Goal: Information Seeking & Learning: Understand process/instructions

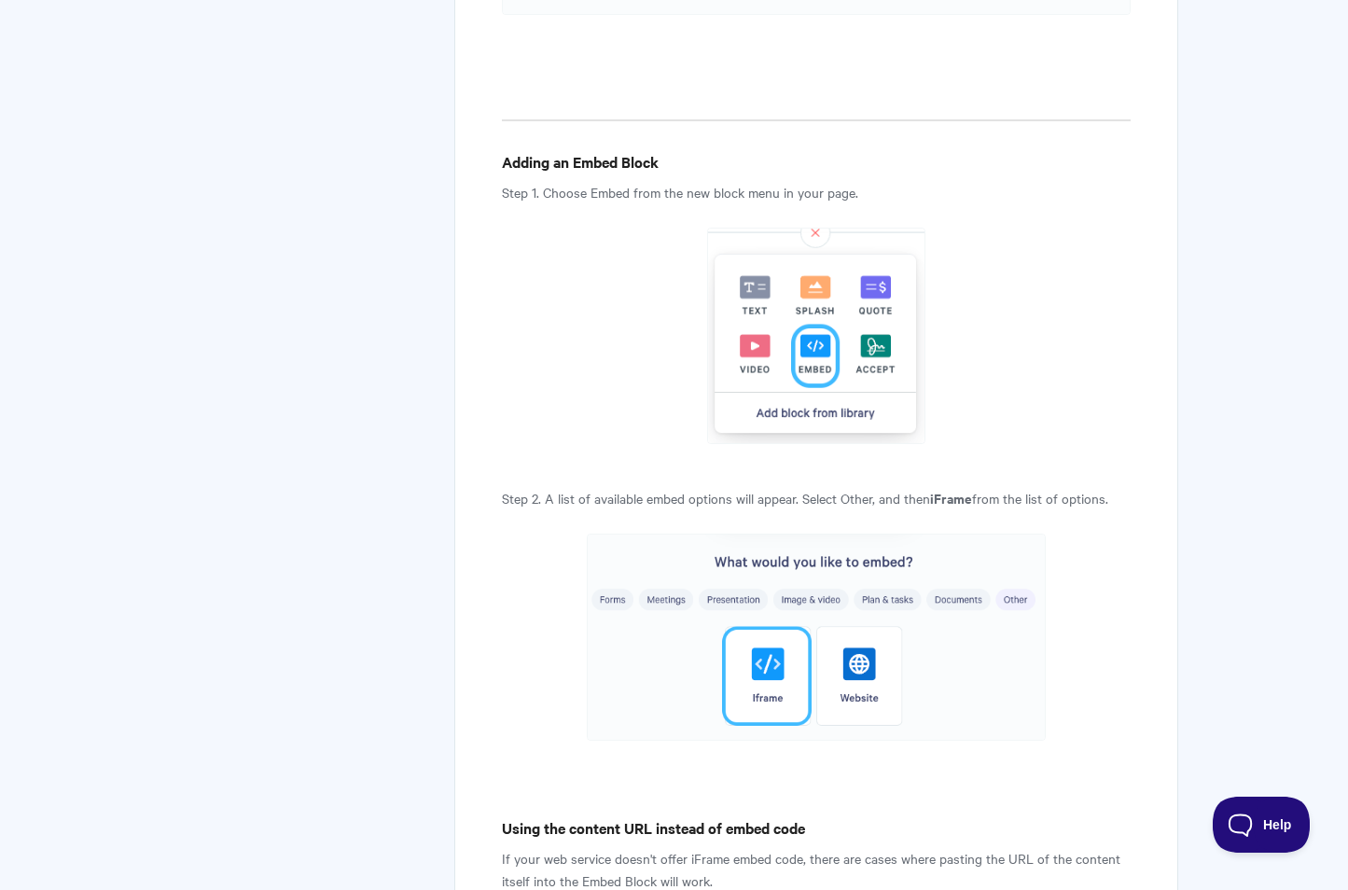
scroll to position [3738, 0]
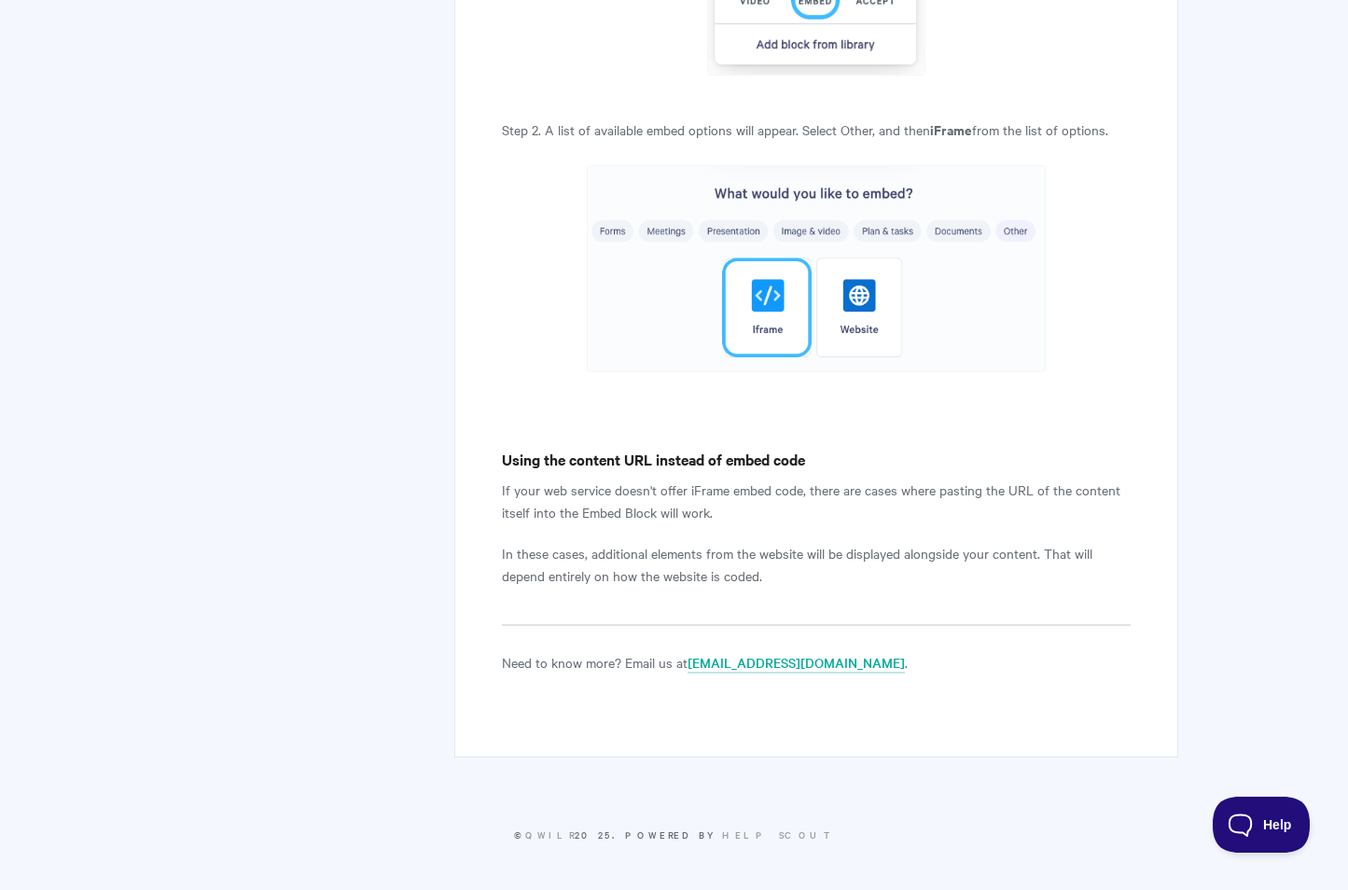
click at [732, 464] on h4 "Using the content URL instead of embed code" at bounding box center [816, 459] width 628 height 23
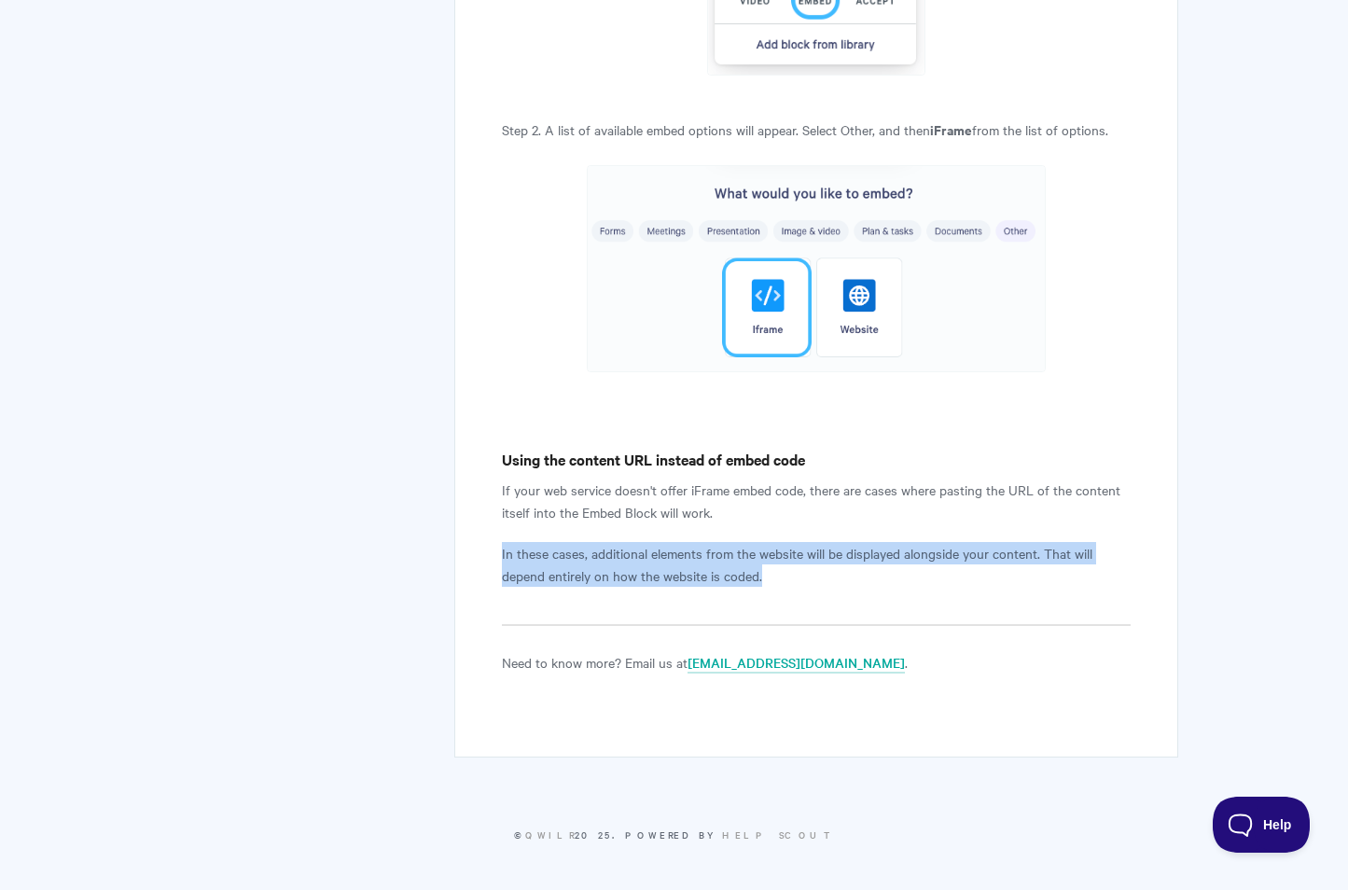
click at [725, 568] on p "In these cases, additional elements from the website will be displayed alongsid…" at bounding box center [816, 564] width 628 height 45
